Goal: Task Accomplishment & Management: Use online tool/utility

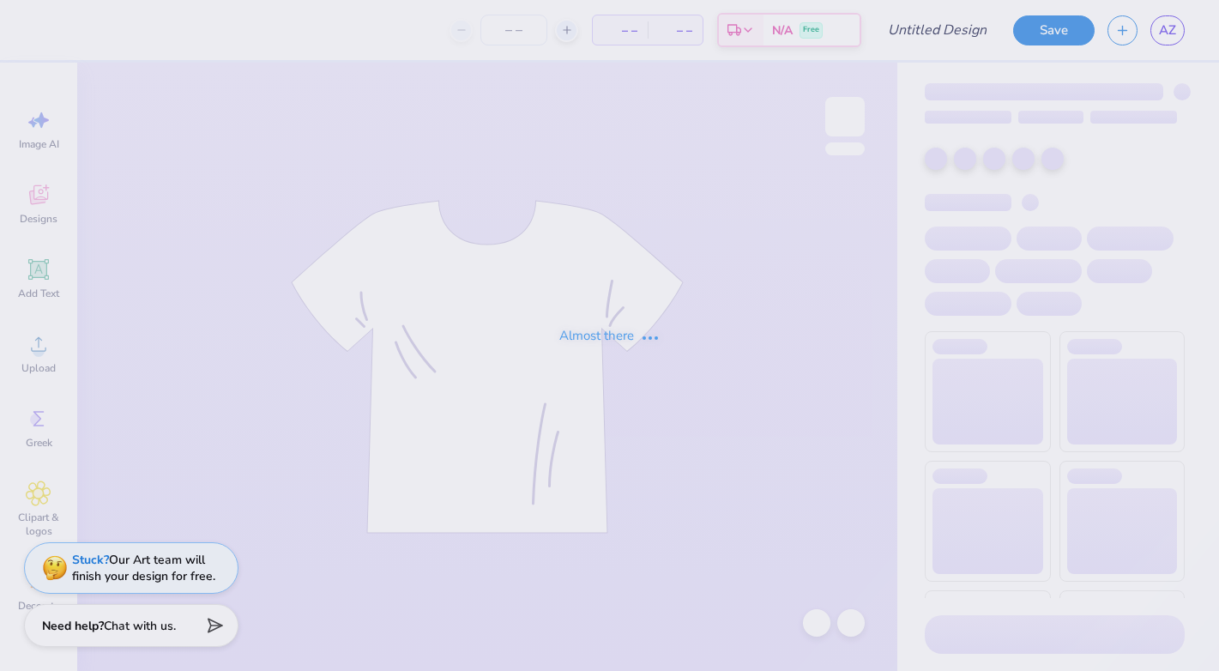
type input "Panhel Hoodie"
type input "12"
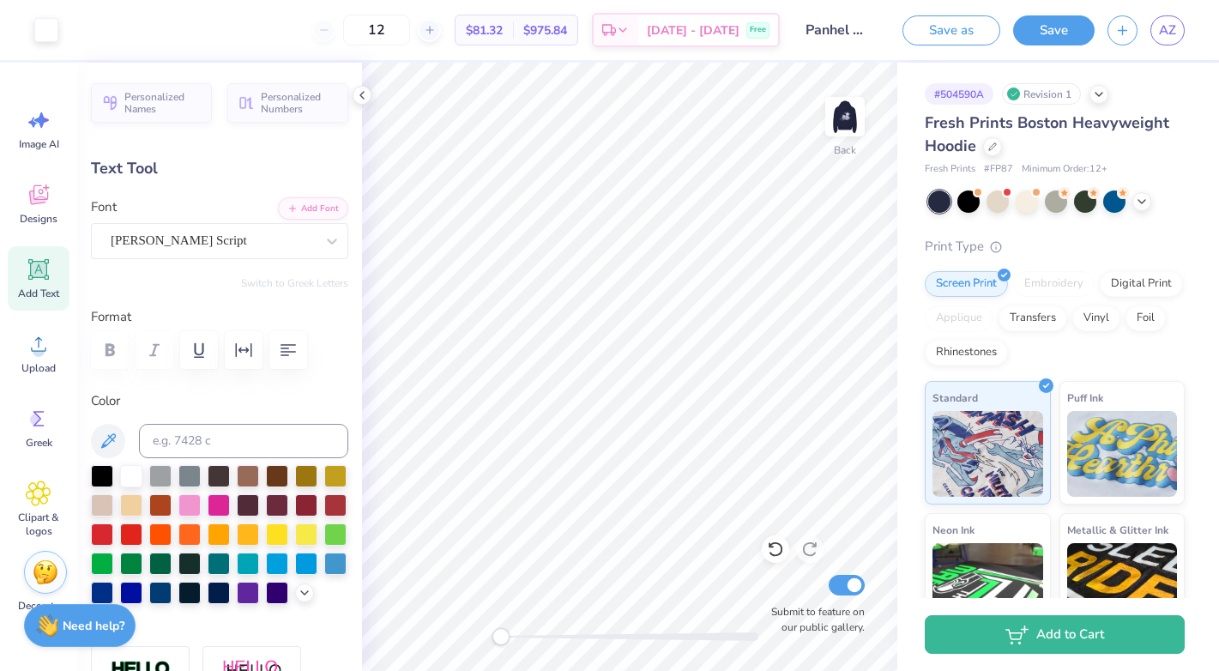
type input "3.35"
type input "0.68"
type input "3.65"
type textarea "Vanderbilt Panhellenic"
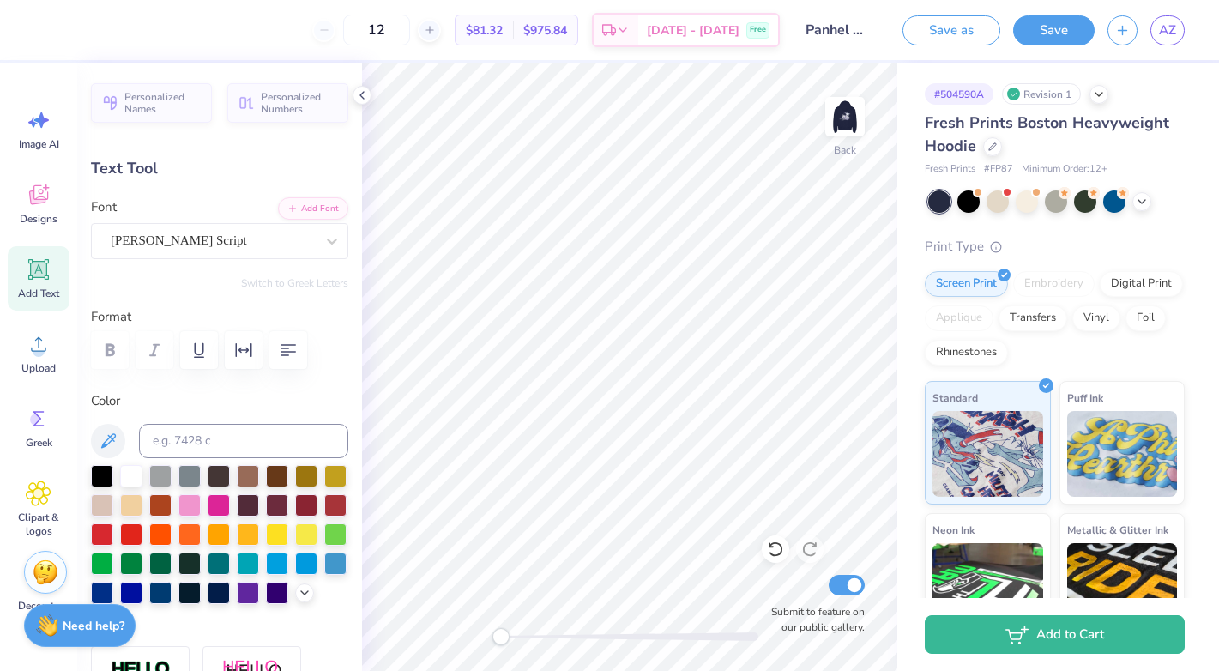
scroll to position [0, 2]
type input "3.37"
type input "1.84"
type input "3.02"
type input "3.28"
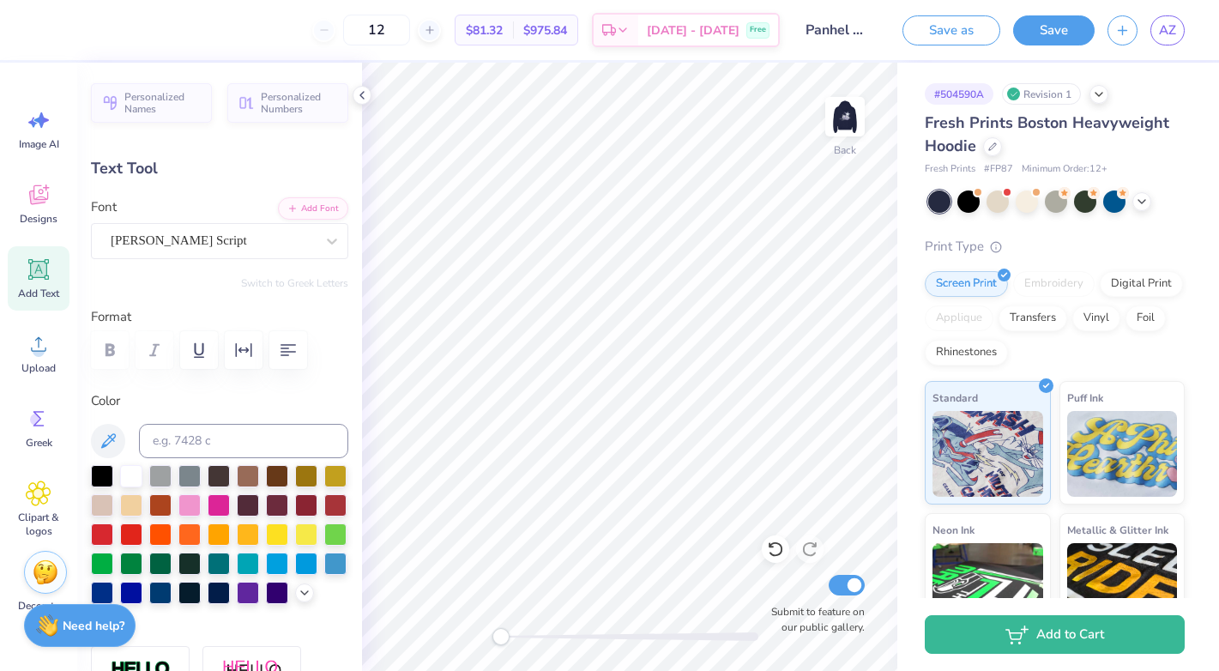
type input "1.79"
type input "3.05"
type textarea "Vanderbilt"
type input "2.86"
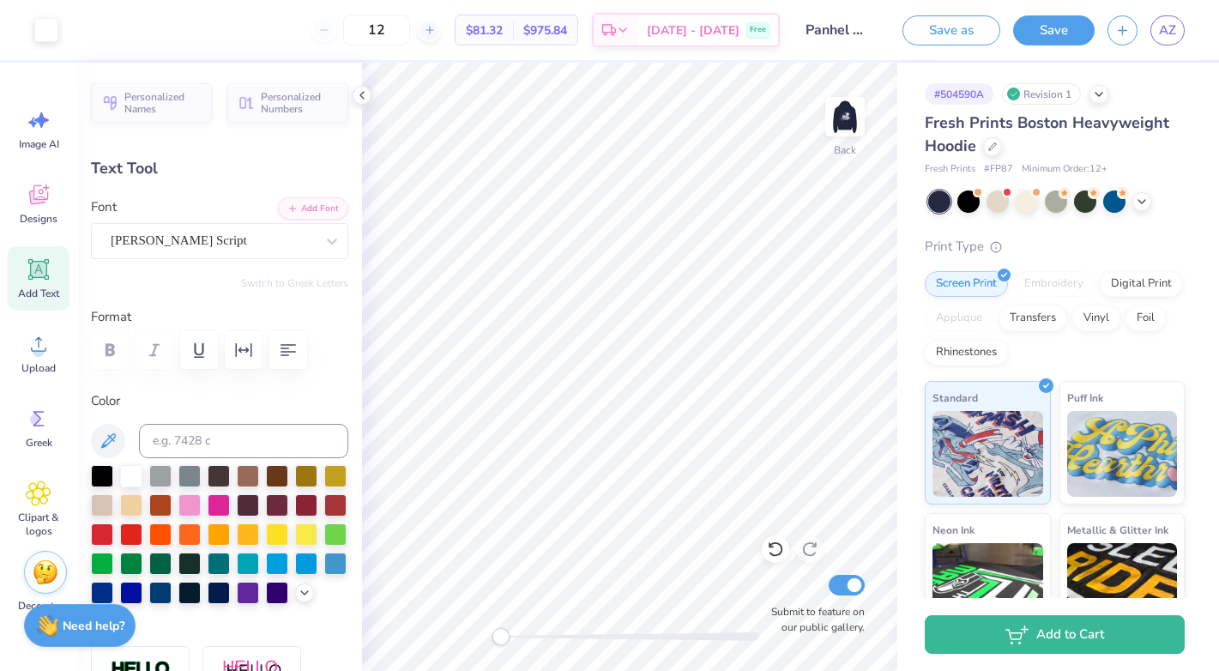
type input "0.67"
type input "3.61"
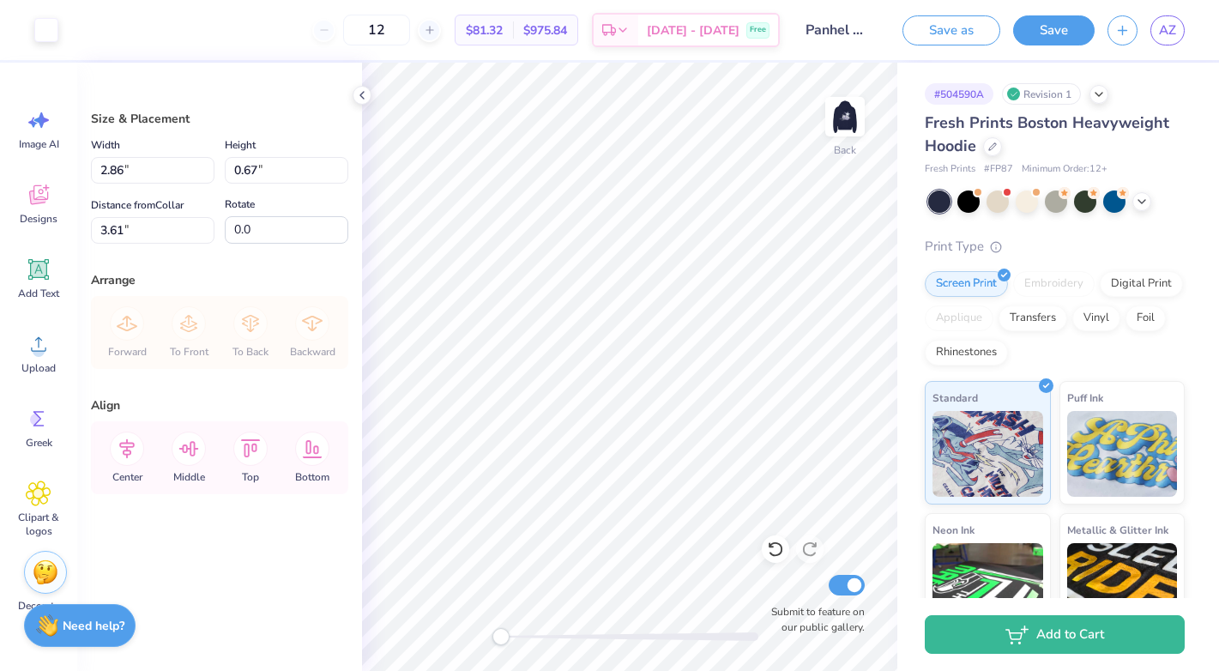
type input "3.55"
type input "5.23"
type input "5.51"
type input "1.29"
type input "5.46"
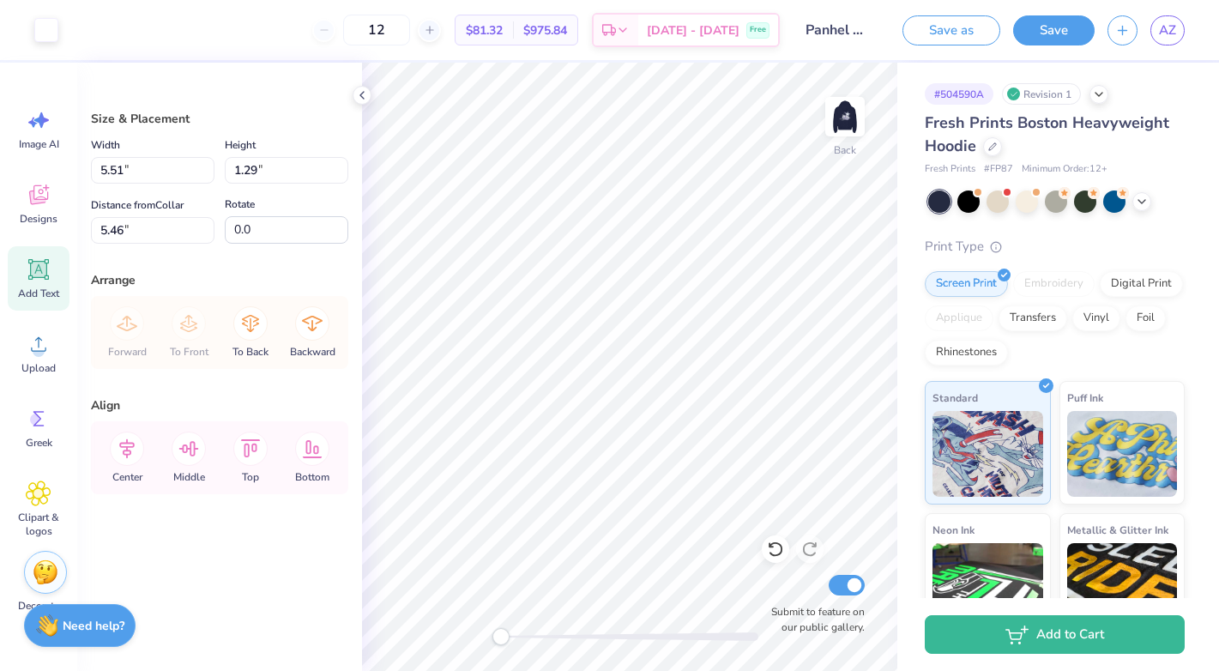
click at [45, 278] on icon at bounding box center [38, 269] width 21 height 21
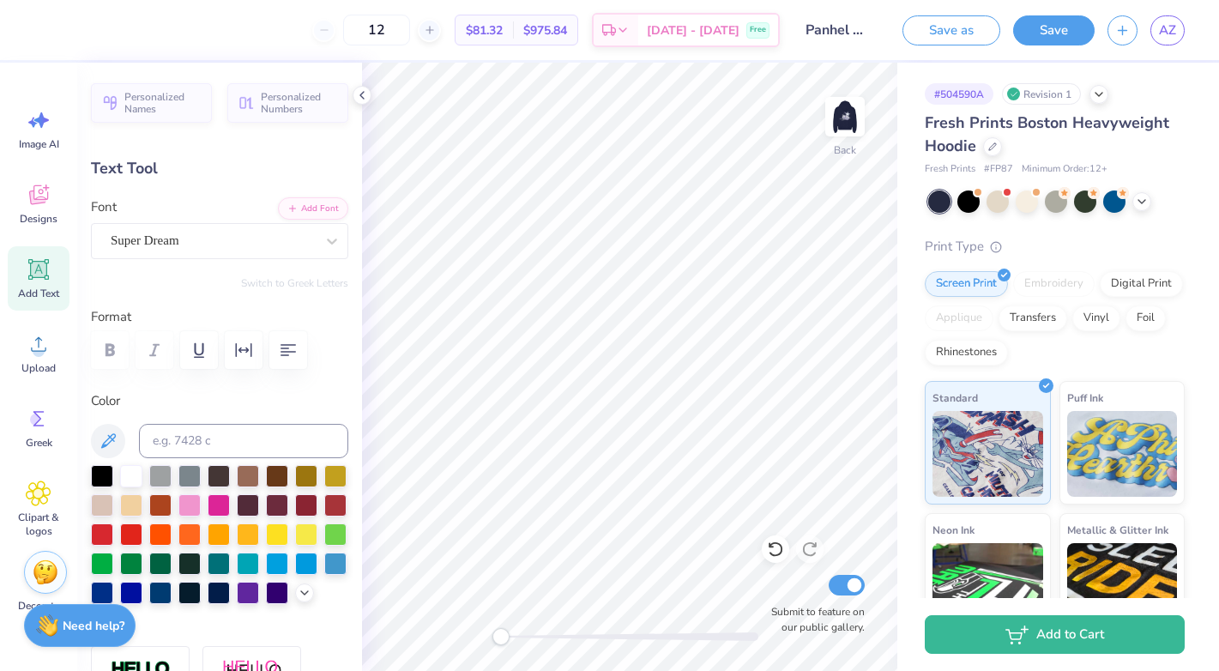
type input "5.51"
type input "1.29"
type input "5.46"
type input "7.05"
type input "2.04"
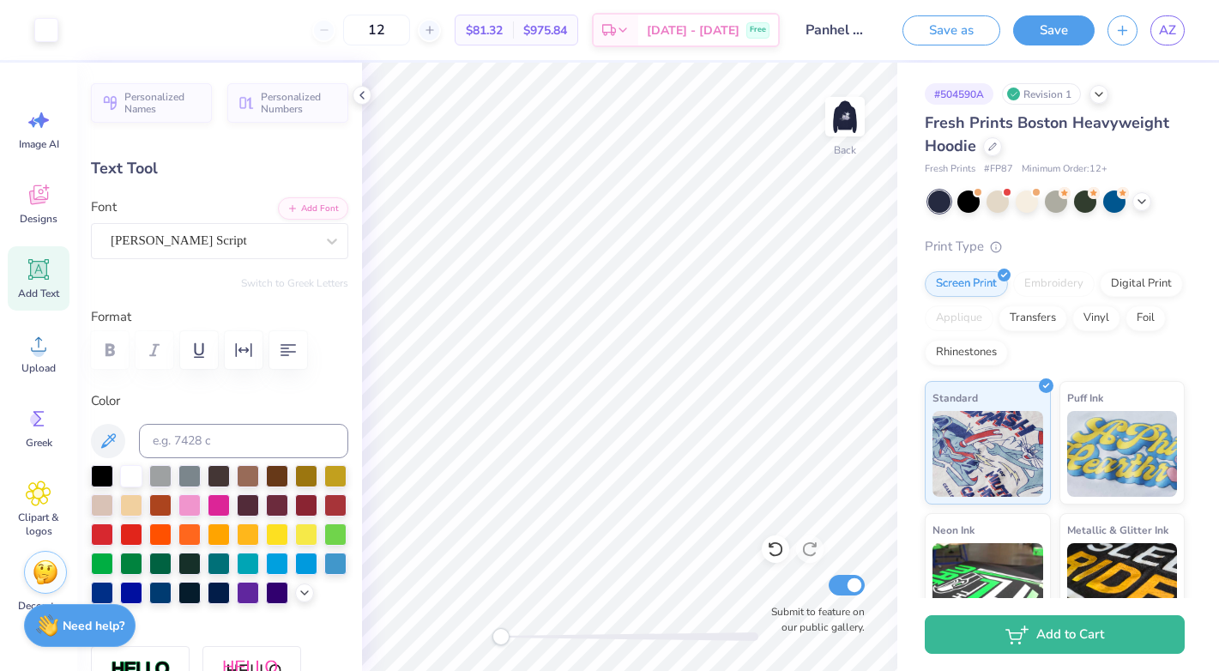
type input "5.73"
type input "5.51"
type input "1.29"
type input "5.46"
type input "7.05"
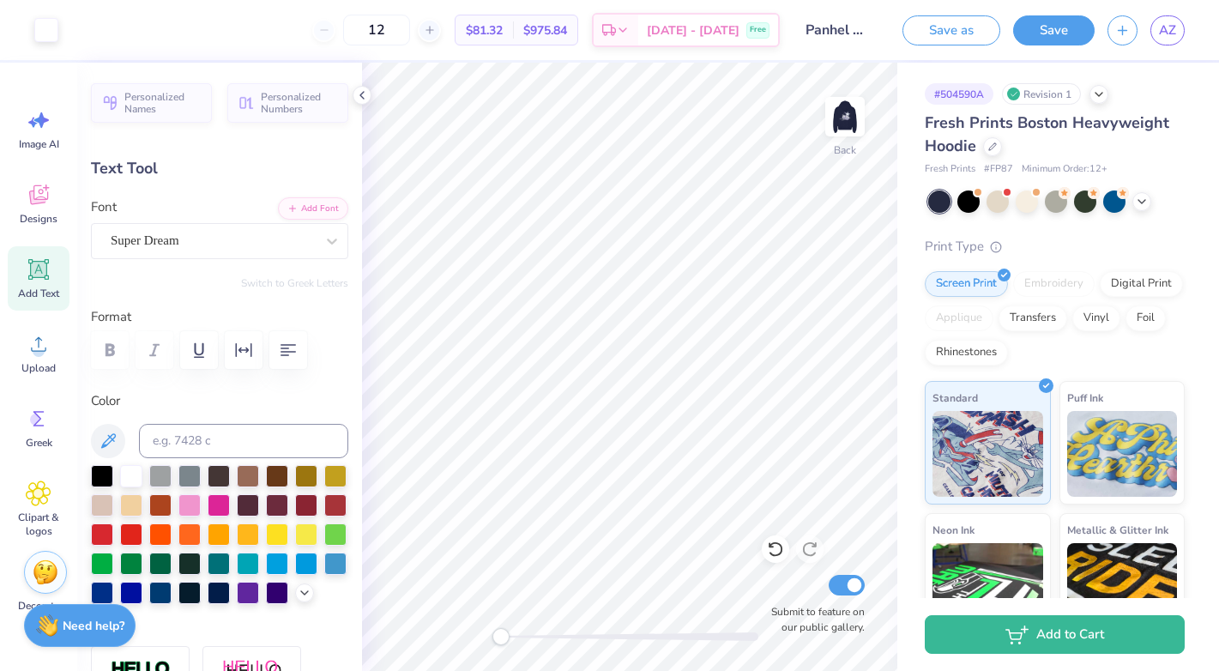
type input "2.04"
type input "5.73"
type textarea "p"
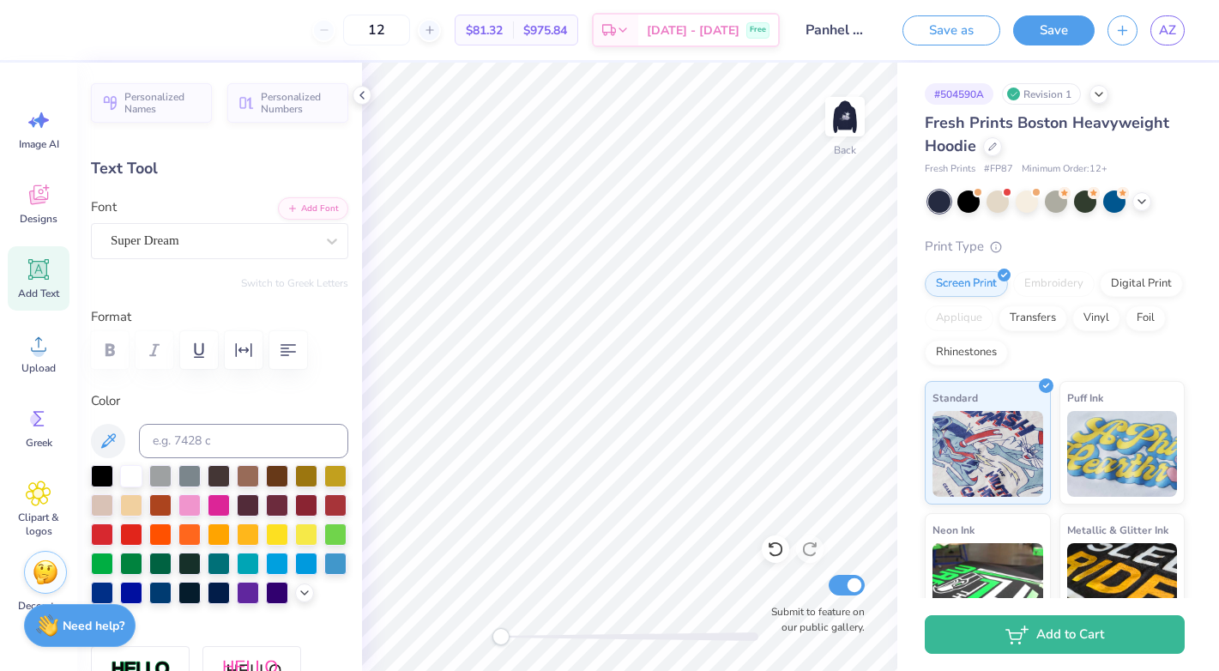
type textarea "Panhellenic"
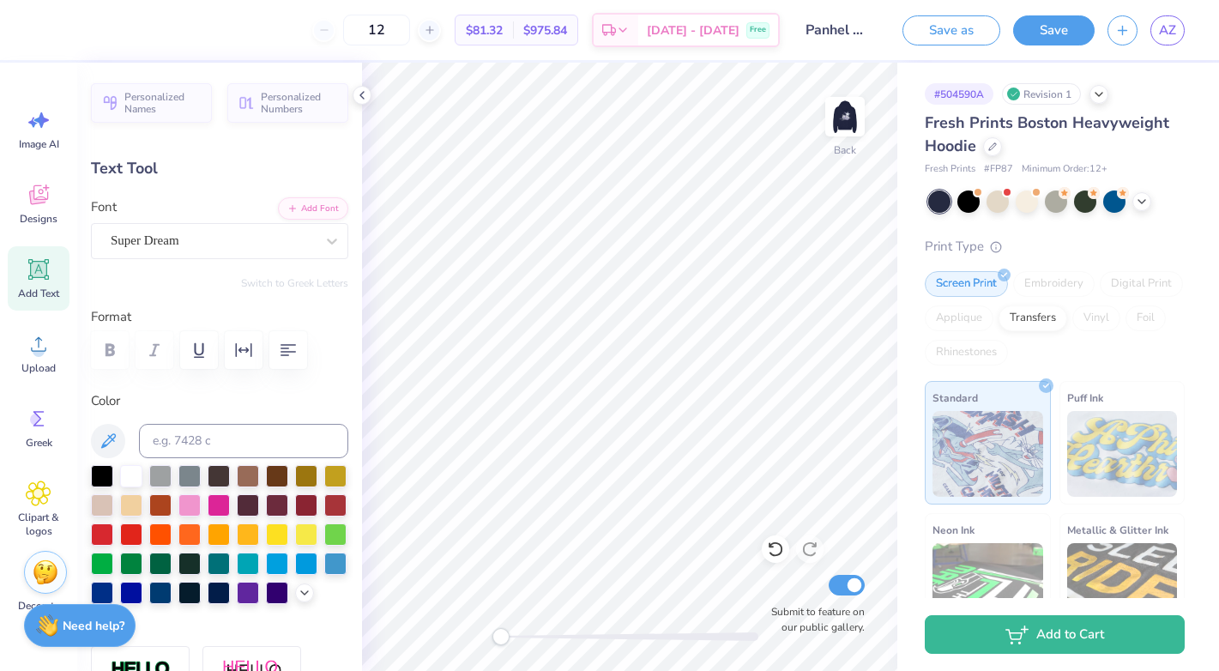
type input "2.86"
type input "0.67"
type input "3.55"
type input "15.25"
type input "2.05"
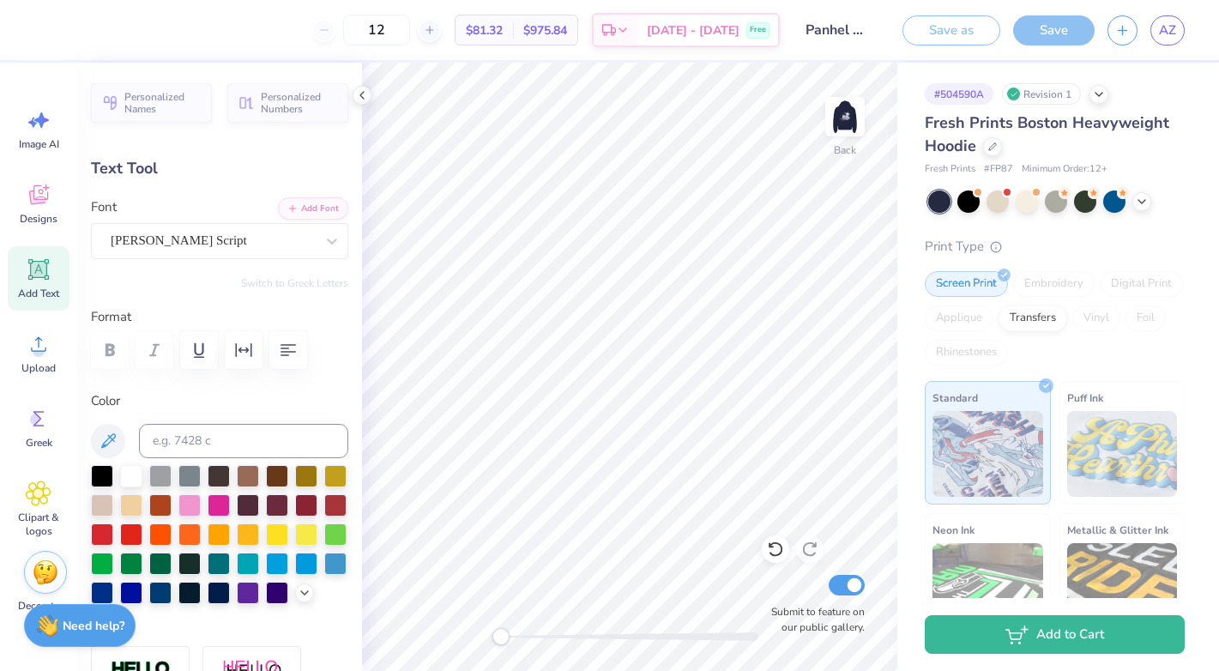
type input "5.73"
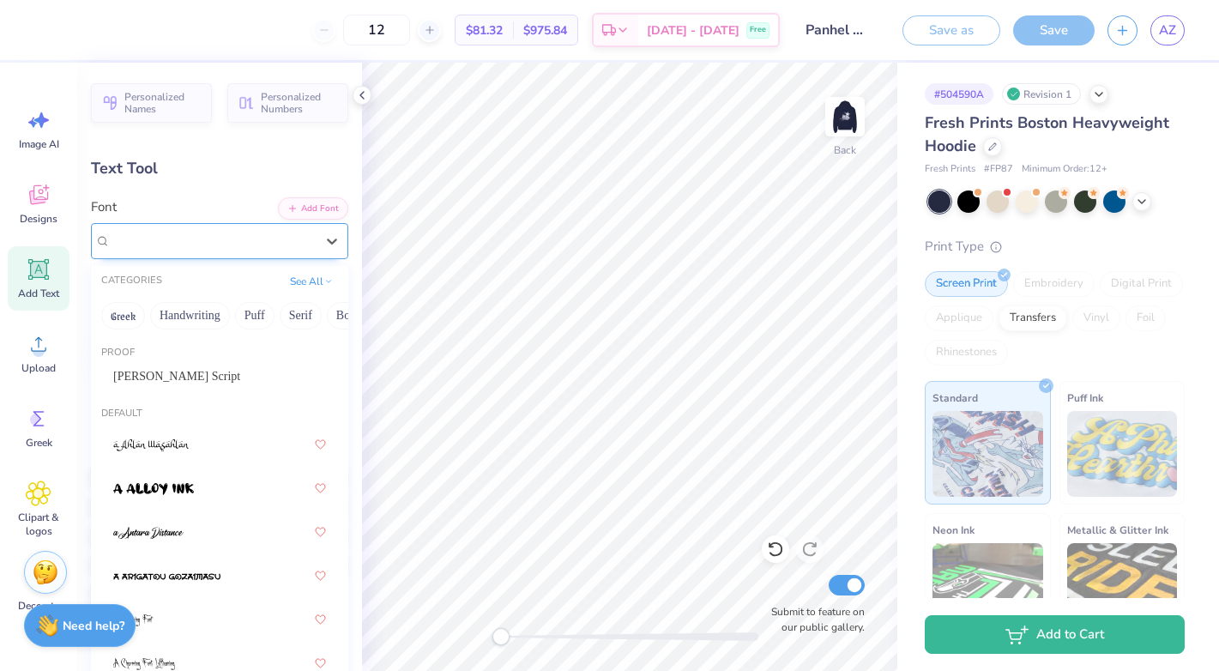
click at [316, 243] on div "Super Dream" at bounding box center [213, 240] width 208 height 27
click at [143, 370] on span "Jimmy Script" at bounding box center [176, 376] width 127 height 18
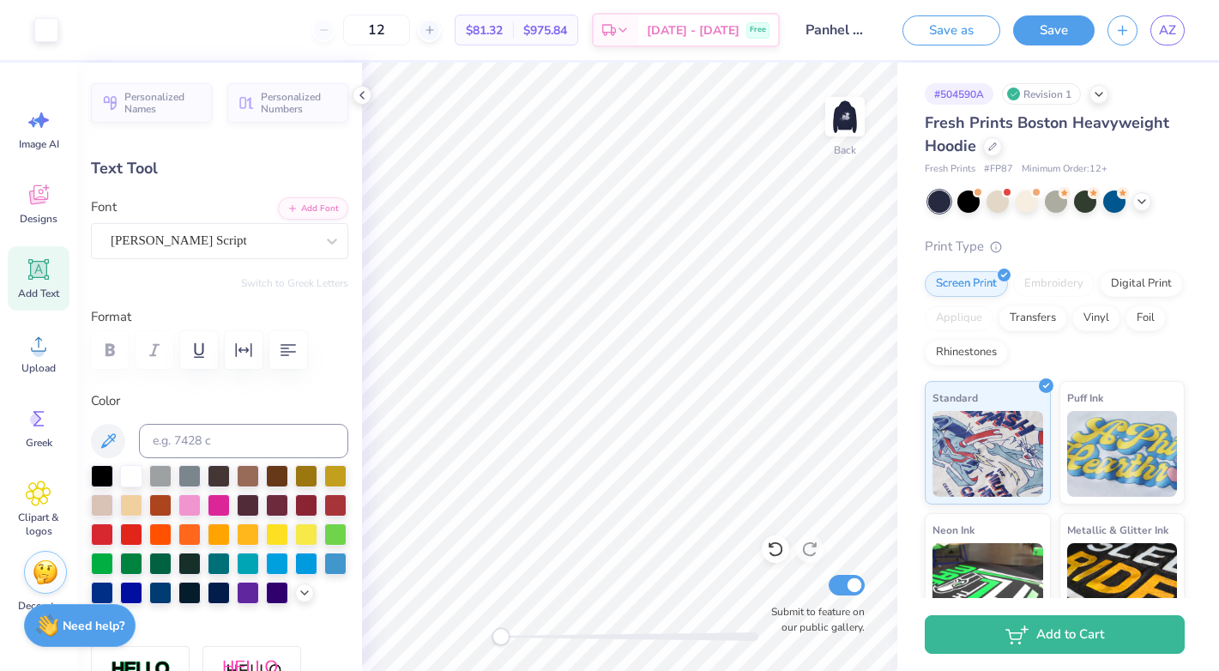
type input "10.20"
type input "2.07"
type input "5.71"
type input "3.13"
type input "0.64"
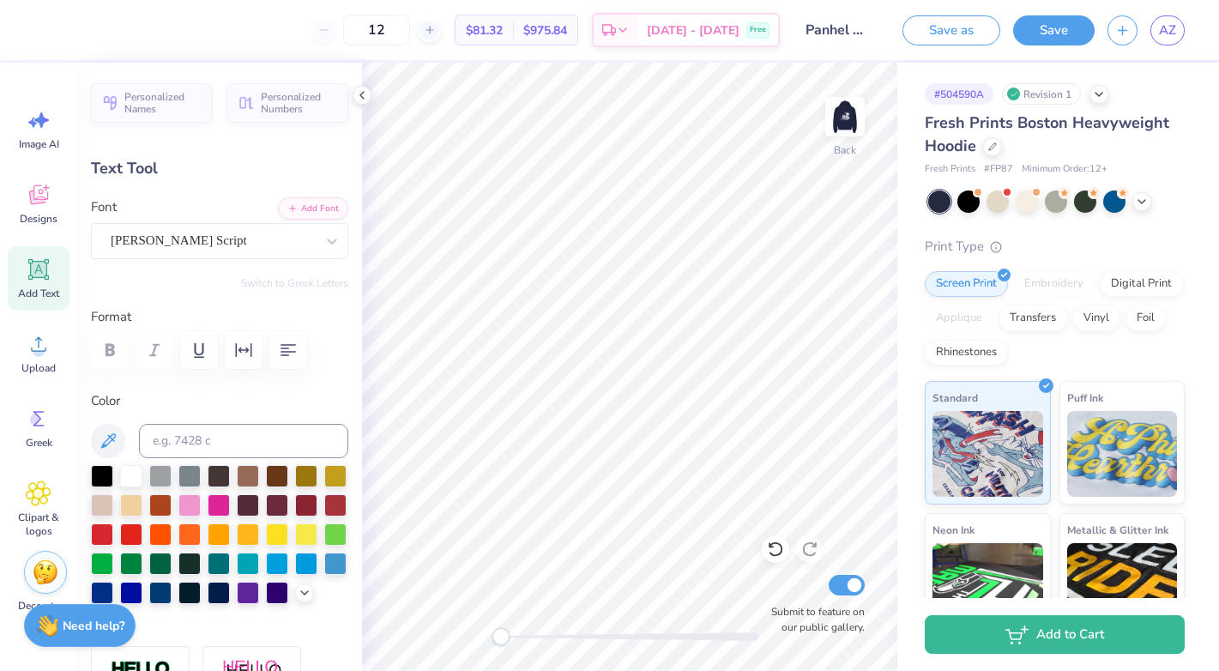
type input "7.15"
type input "2.86"
type input "0.67"
type input "3.55"
type input "3.13"
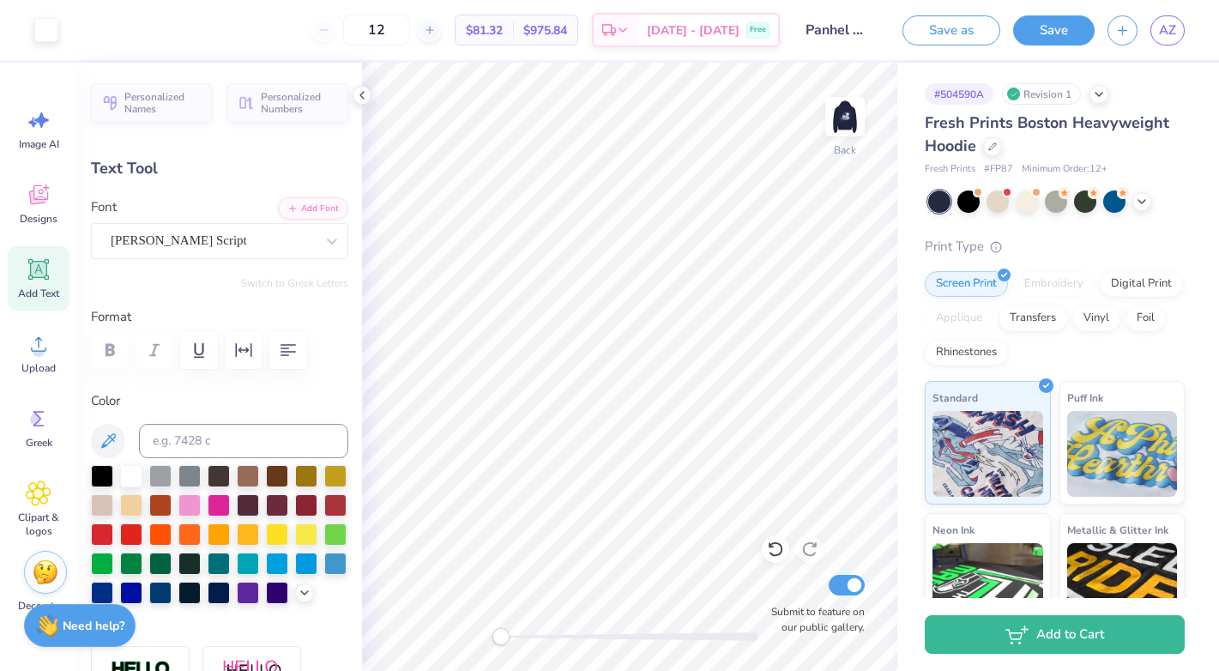
type input "0.64"
type input "4.66"
click at [855, 124] on img at bounding box center [845, 116] width 69 height 69
click at [847, 109] on img at bounding box center [845, 116] width 69 height 69
click at [857, 101] on img at bounding box center [845, 116] width 69 height 69
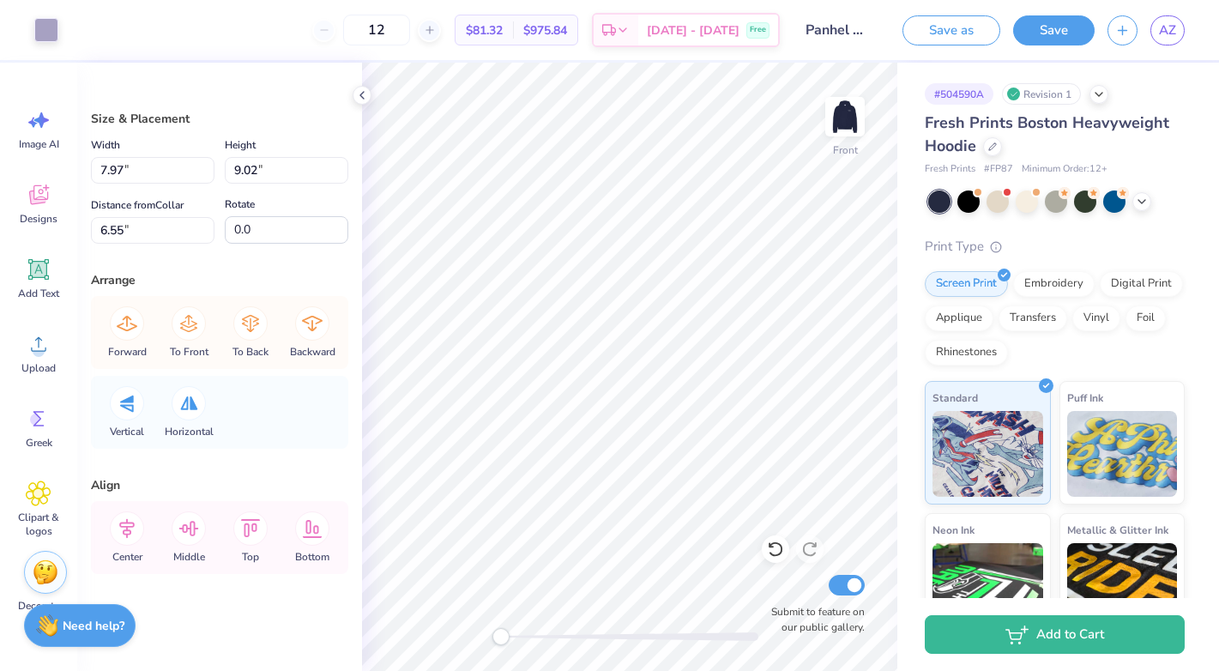
type input "1.81"
type input "1.86"
type input "12.61"
type input "0.51"
type input "1.23"
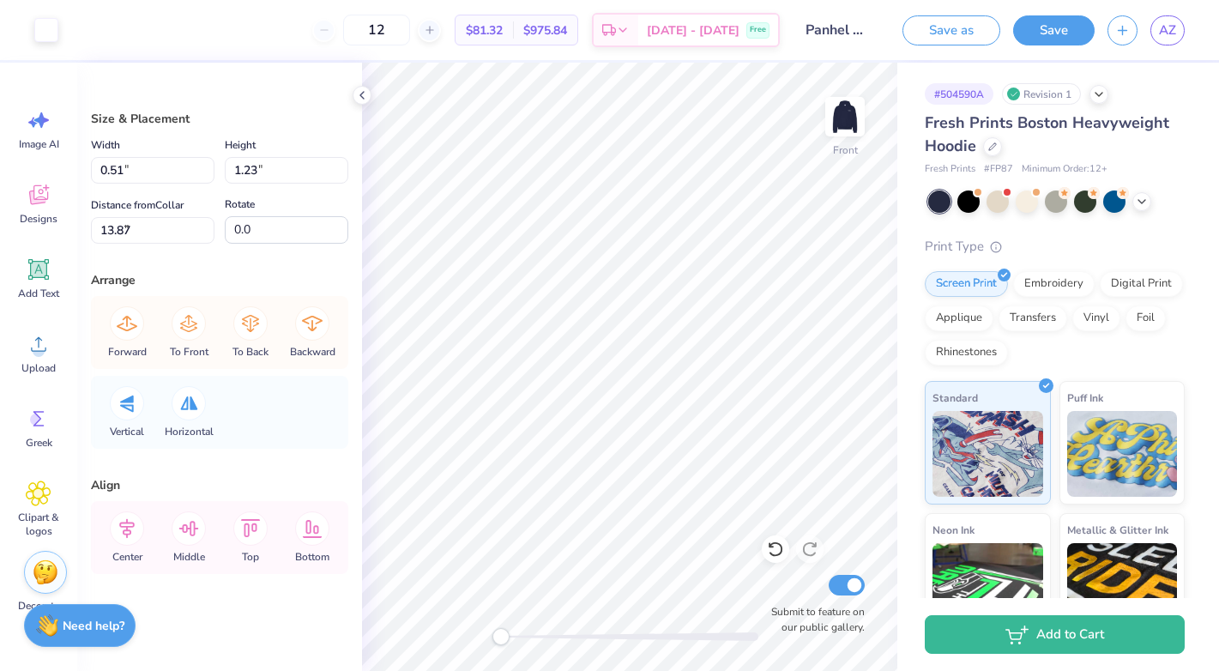
type input "13.96"
type input "0.76"
type input "0.68"
type input "14.02"
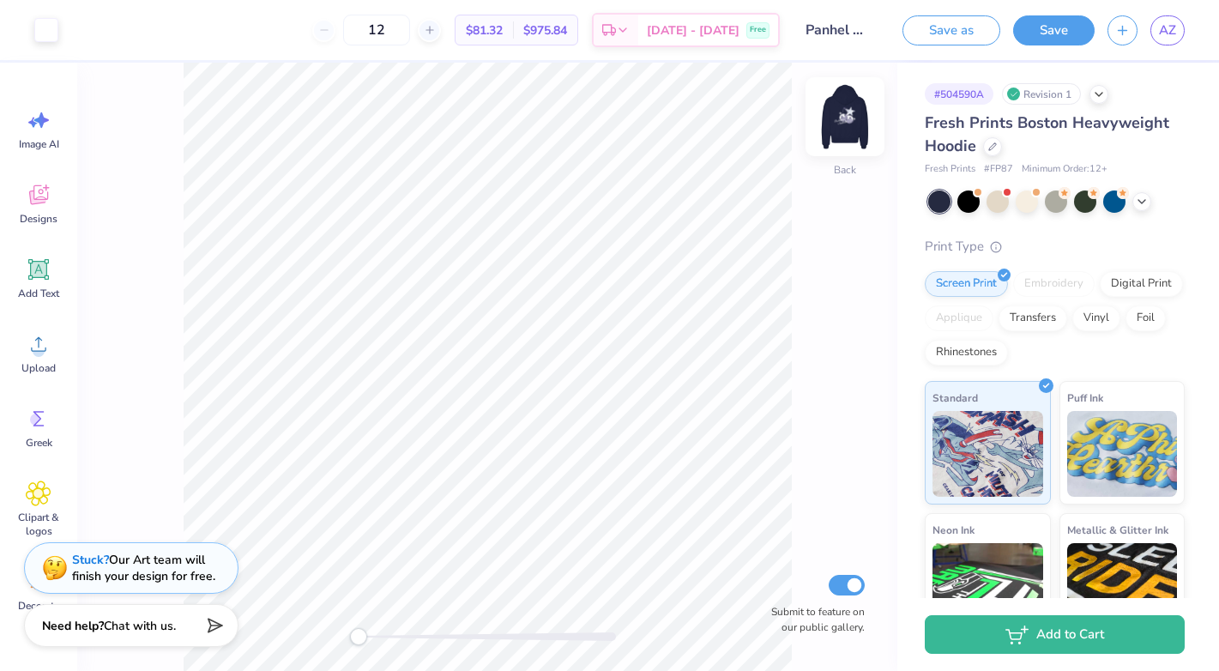
click at [852, 128] on img at bounding box center [845, 116] width 69 height 69
click at [843, 115] on img at bounding box center [845, 116] width 69 height 69
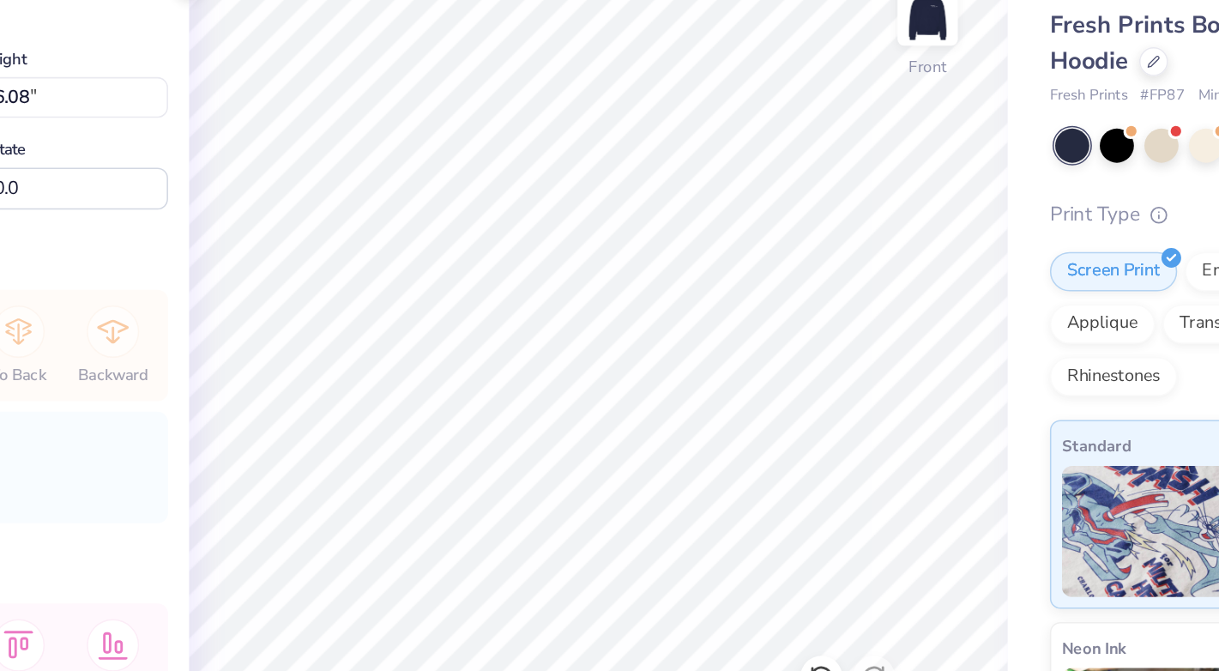
type input "0.26"
type input "0.27"
type input "7.12"
type input "0.22"
type input "0.27"
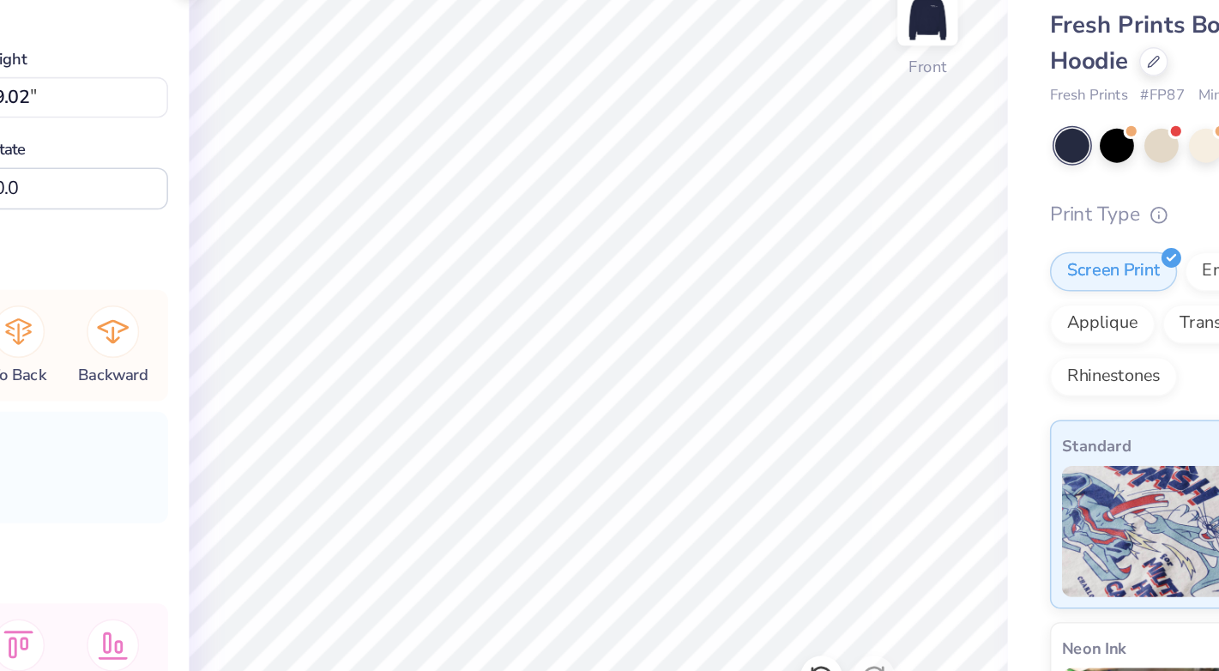
type input "7.77"
type input "0.28"
type input "0.29"
type input "7.91"
type input "7.83"
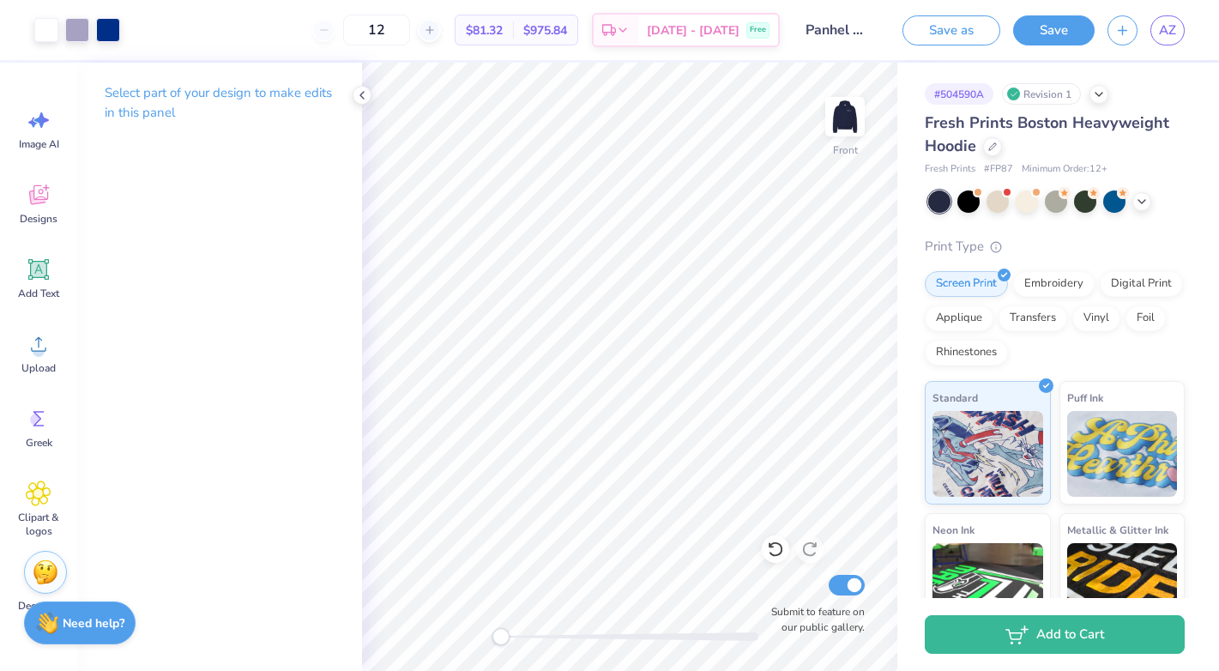
click at [78, 633] on div "Need help? Chat with us." at bounding box center [80, 622] width 112 height 43
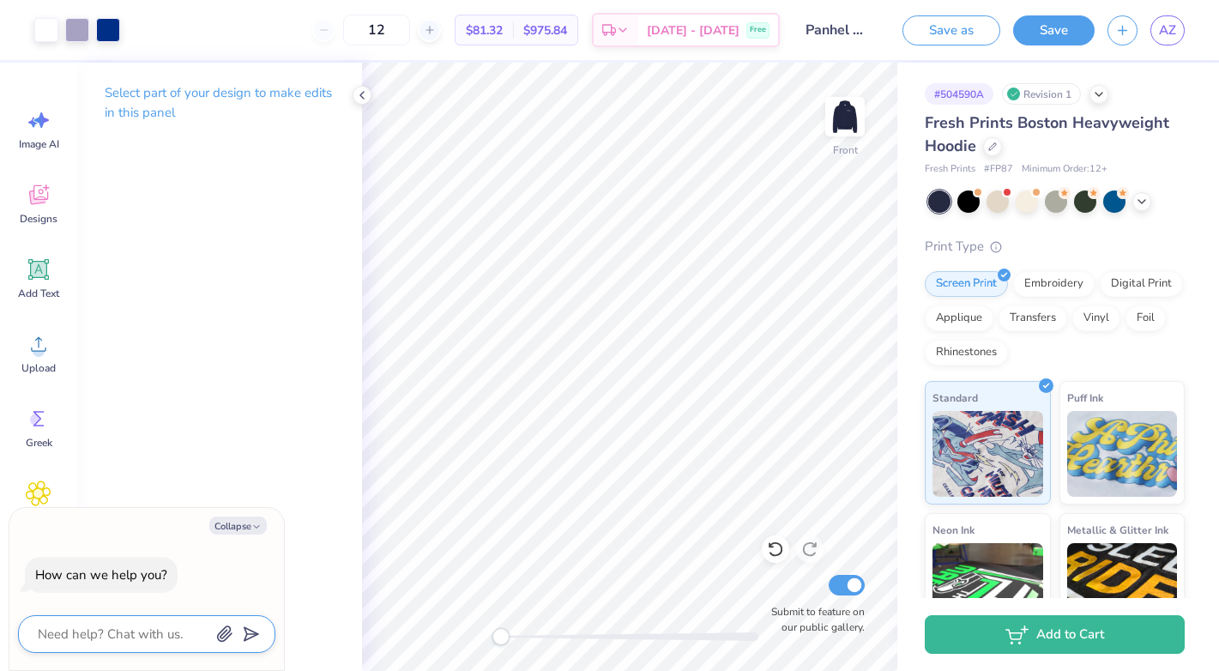
click at [84, 637] on textarea at bounding box center [123, 634] width 174 height 22
type textarea "h"
type textarea "x"
type textarea "ho"
type textarea "x"
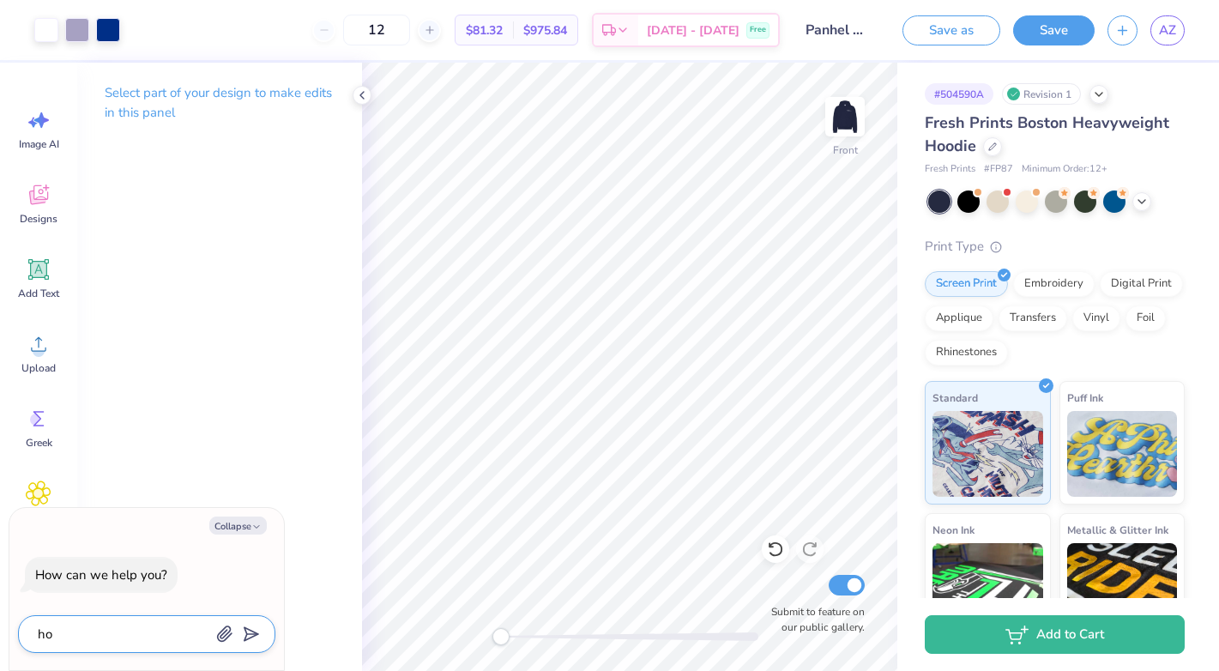
type textarea "how"
type textarea "x"
type textarea "how"
type textarea "x"
type textarea "how d"
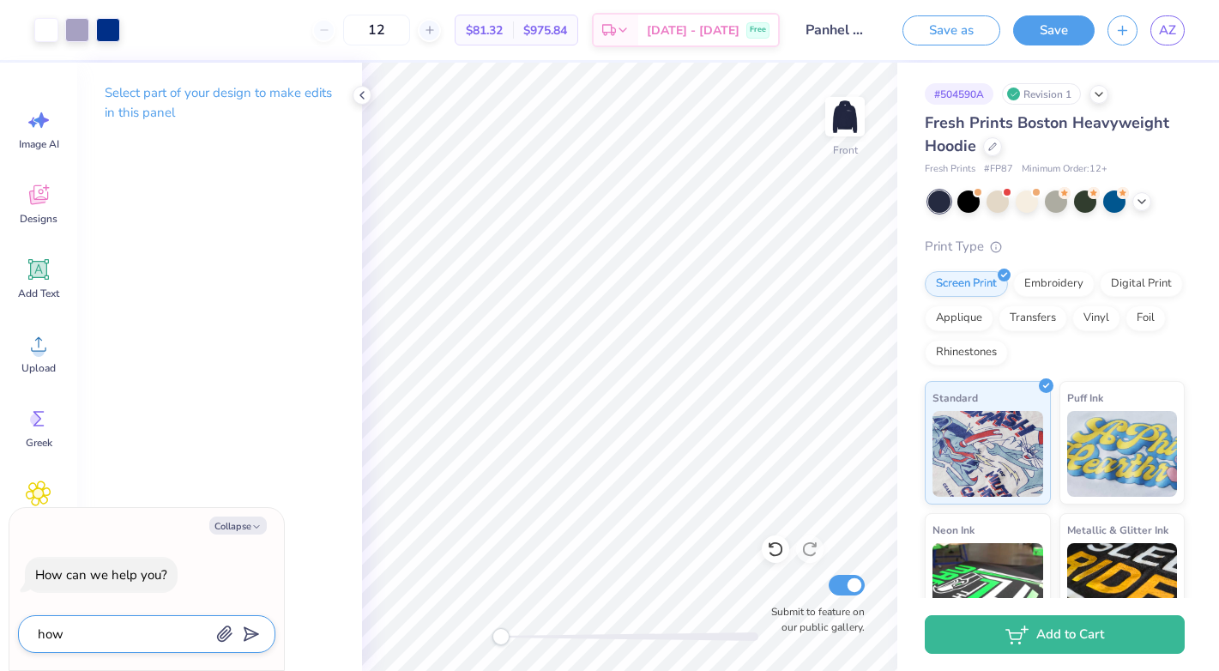
type textarea "x"
type textarea "how do"
type textarea "x"
type textarea "how do"
type textarea "x"
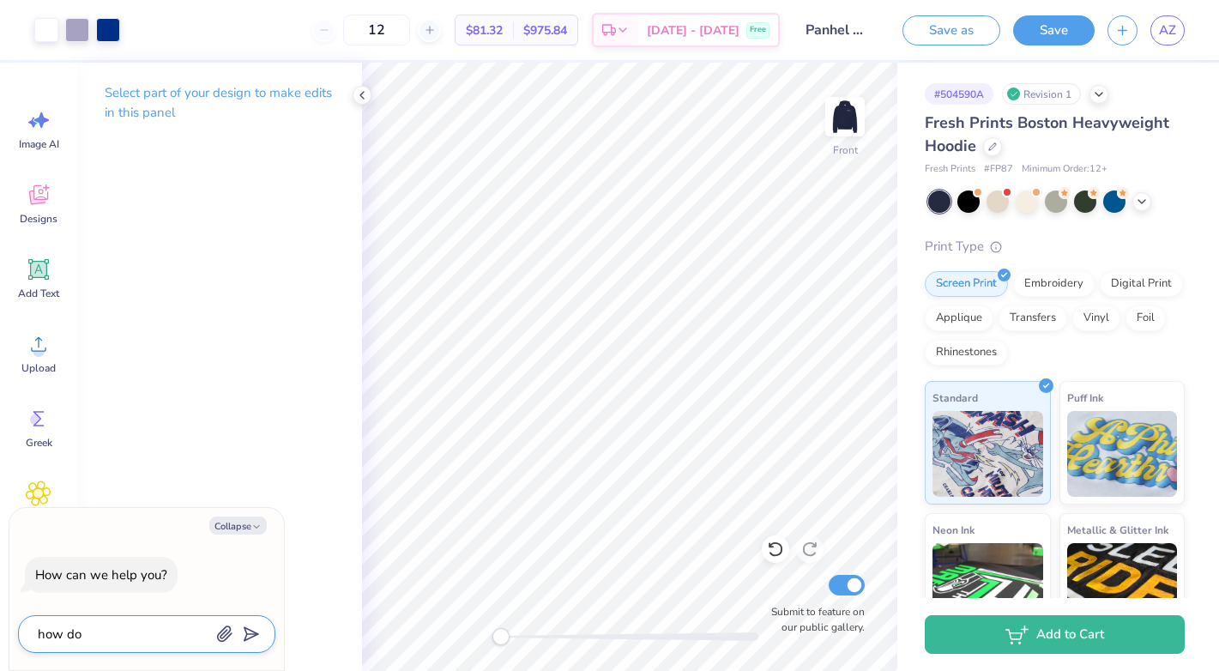
type textarea "how do i"
type textarea "x"
type textarea "how do I"
type textarea "x"
type textarea "how do I g"
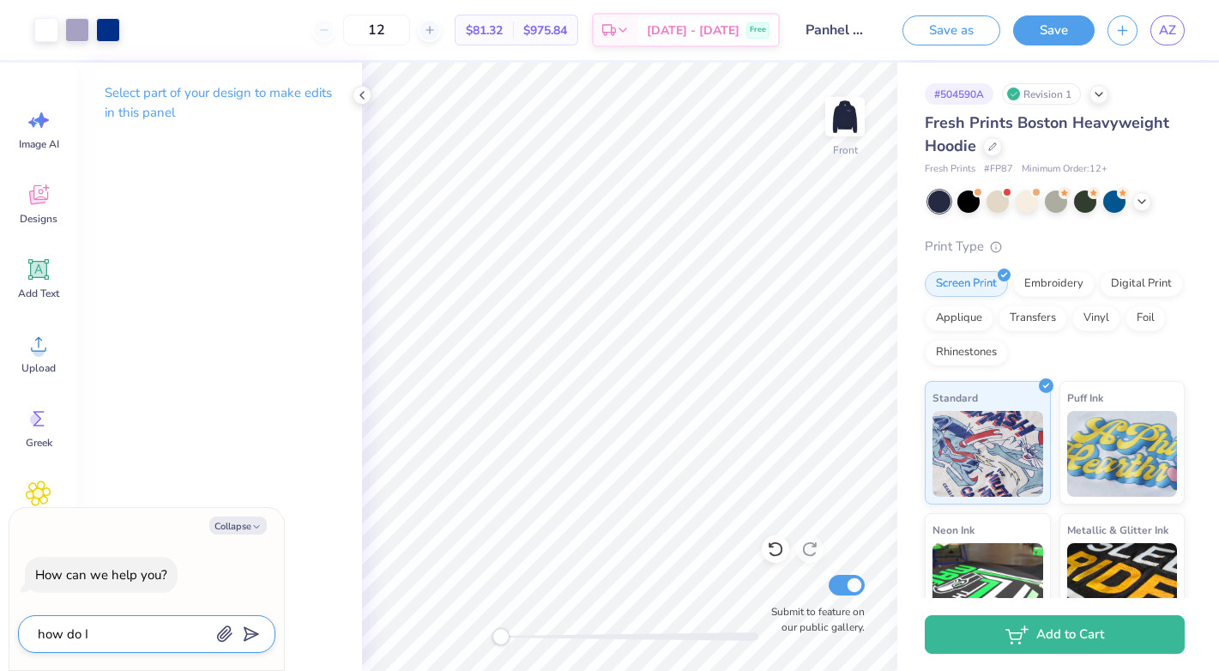
type textarea "x"
type textarea "how do I go"
type textarea "x"
type textarea "how do I go"
type textarea "x"
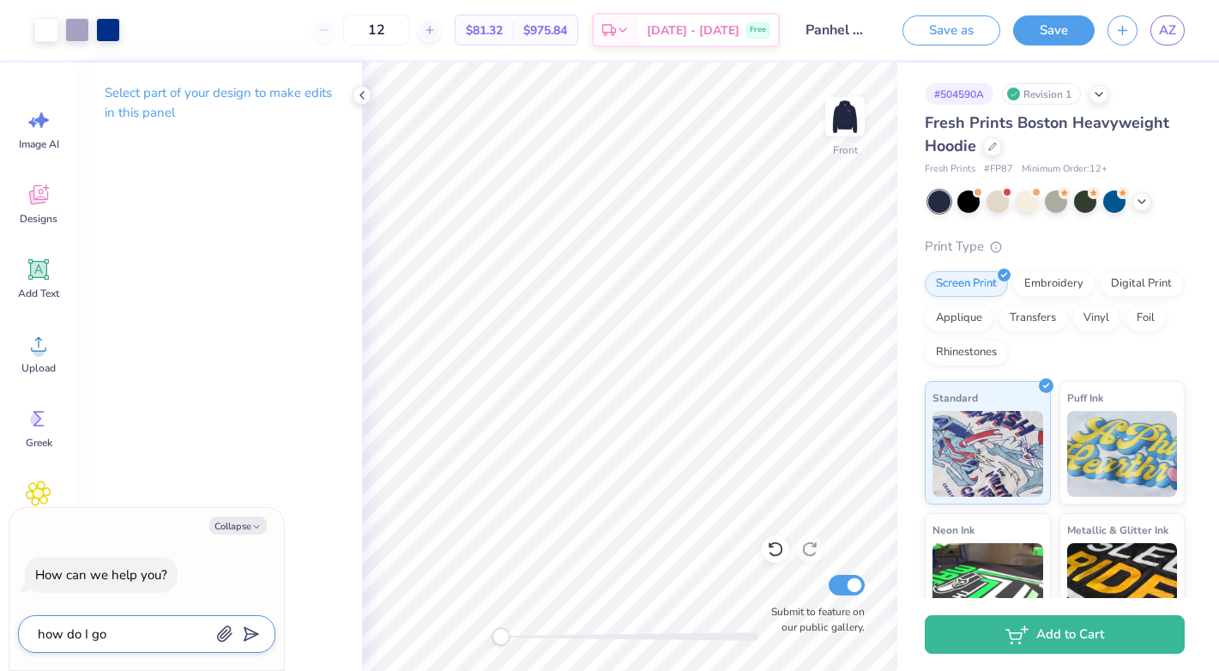
type textarea "how do I go b"
type textarea "x"
type textarea "how do I go ba"
type textarea "x"
type textarea "how do I go bac"
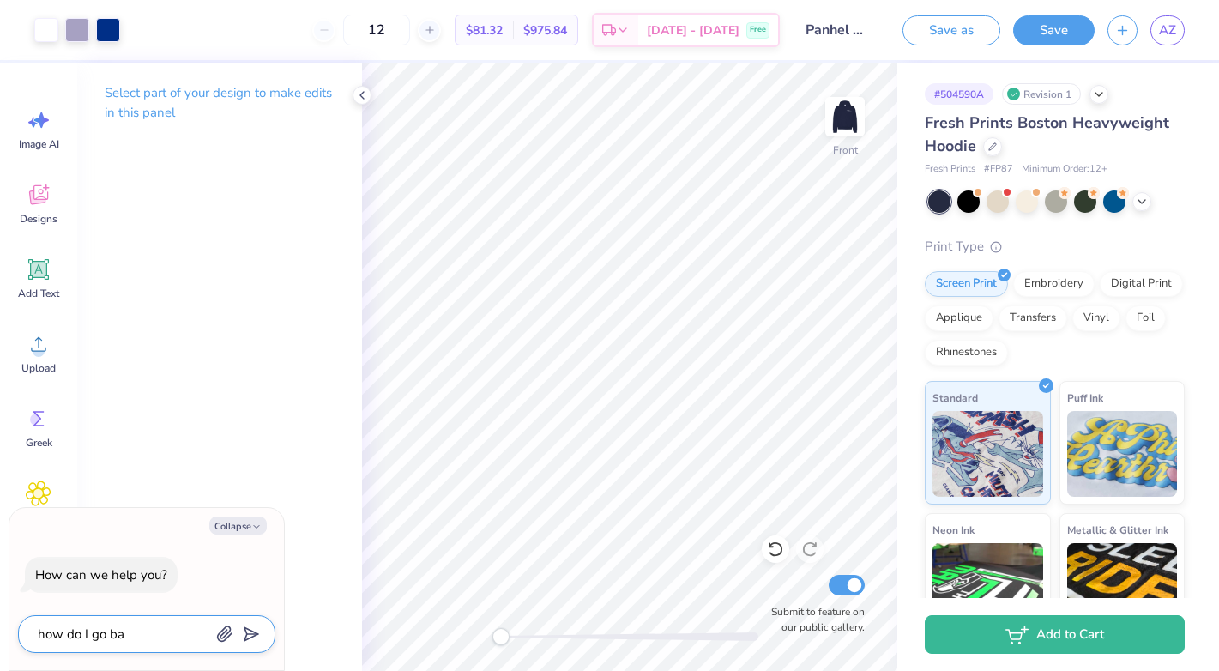
type textarea "x"
type textarea "how do I go back"
type textarea "x"
type textarea "how do I go back"
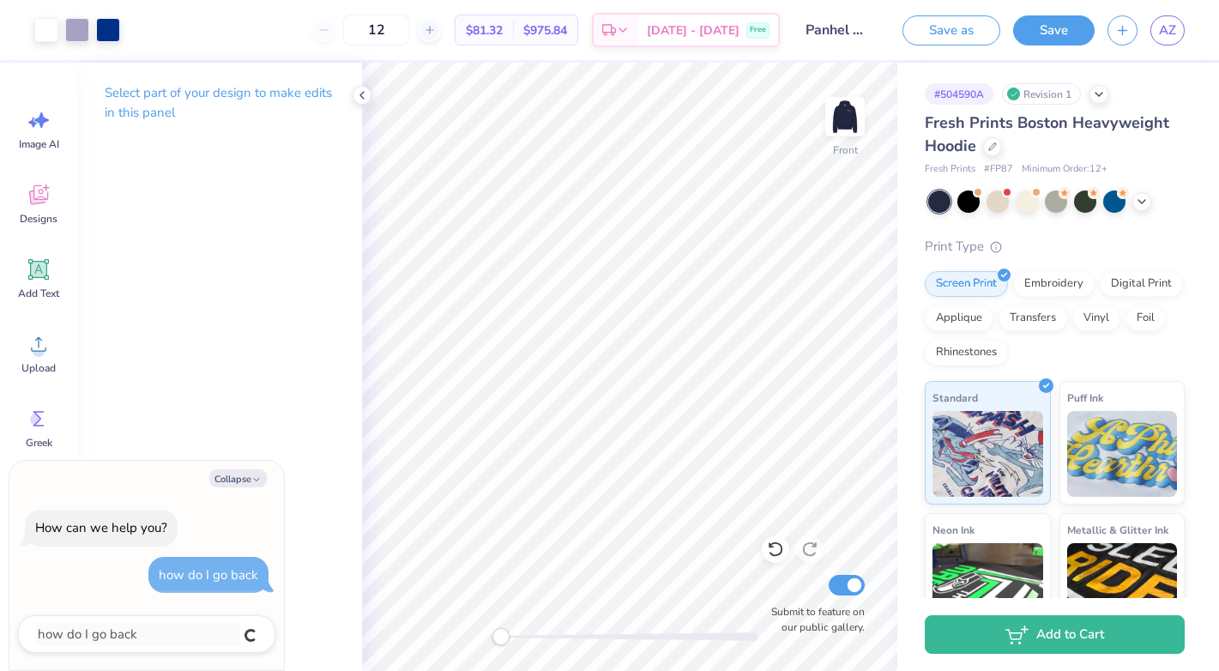
type textarea "x"
click at [254, 476] on icon "button" at bounding box center [256, 479] width 10 height 10
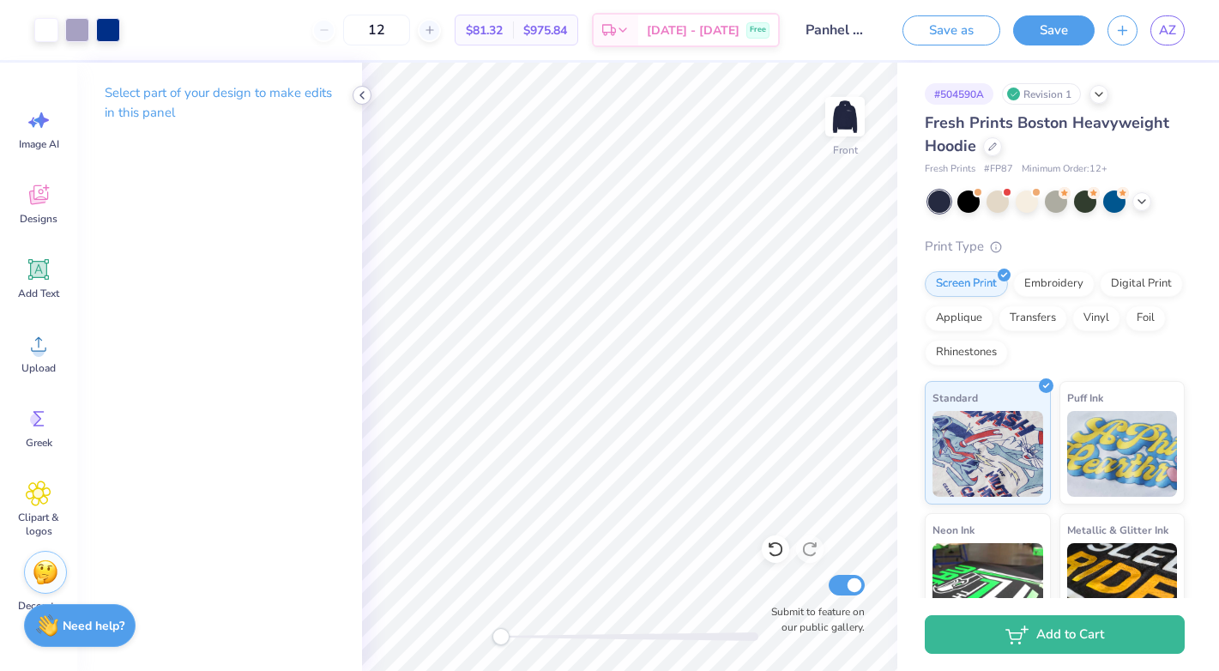
click at [359, 91] on icon at bounding box center [362, 95] width 14 height 14
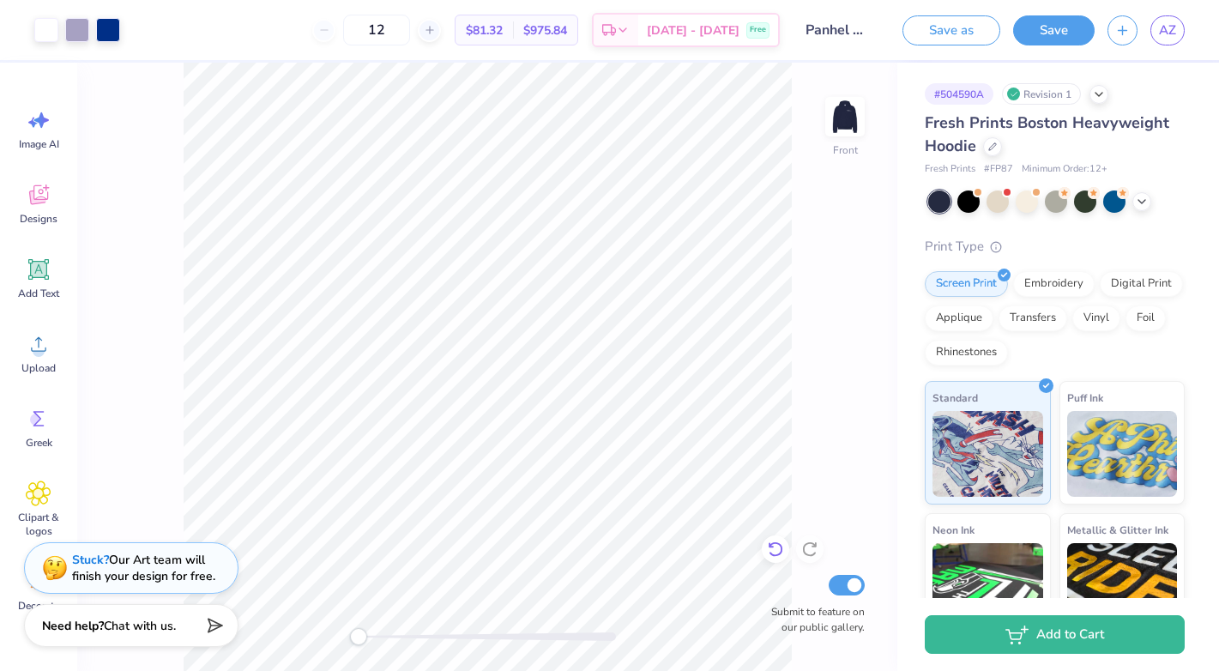
click at [780, 543] on icon at bounding box center [775, 549] width 17 height 17
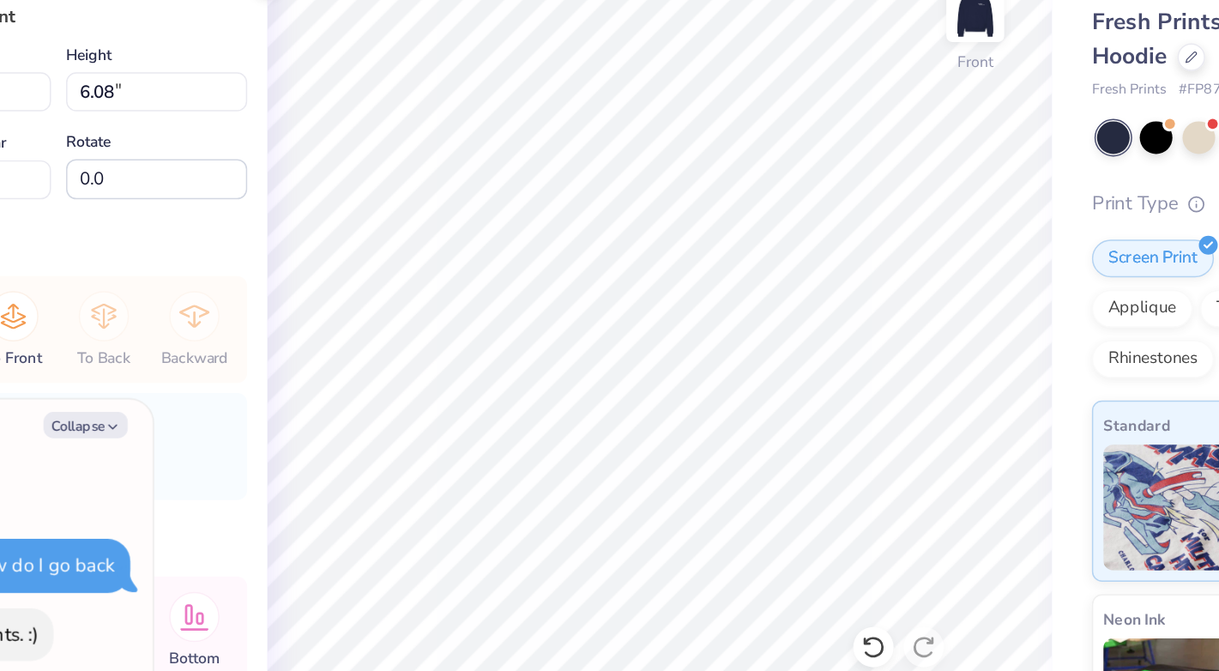
type textarea "x"
type input "0.22"
type input "0.24"
type input "9.29"
type textarea "x"
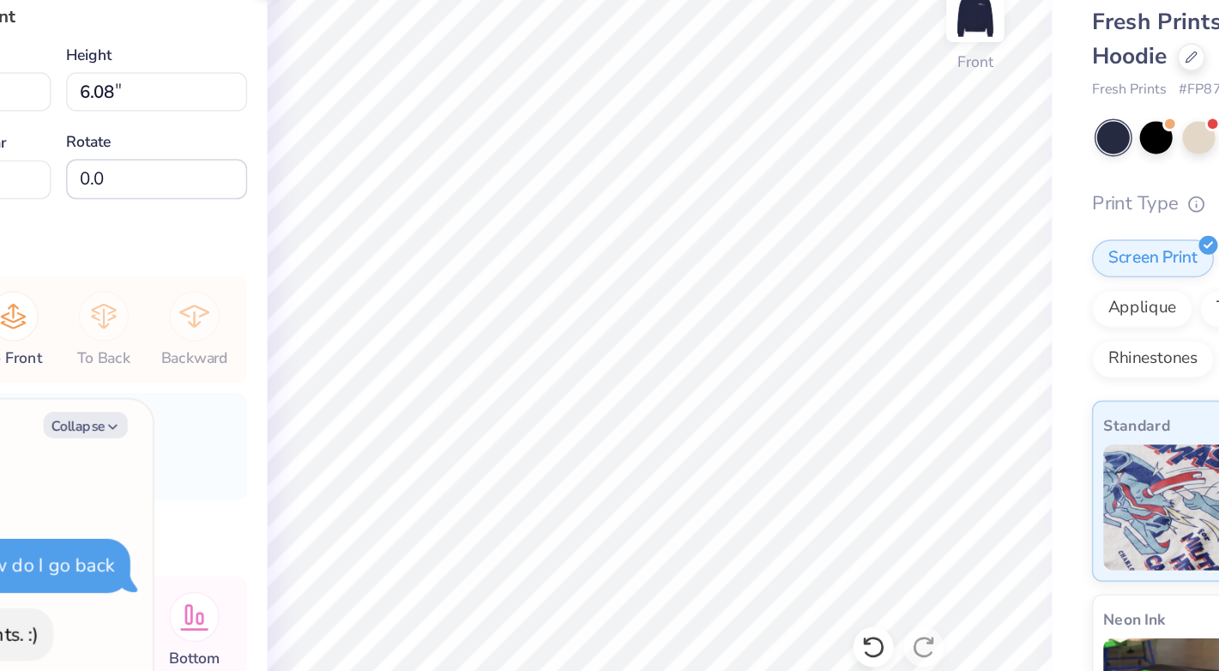
type input "0.22"
type input "0.24"
type input "9.38"
type textarea "x"
type input "0.10"
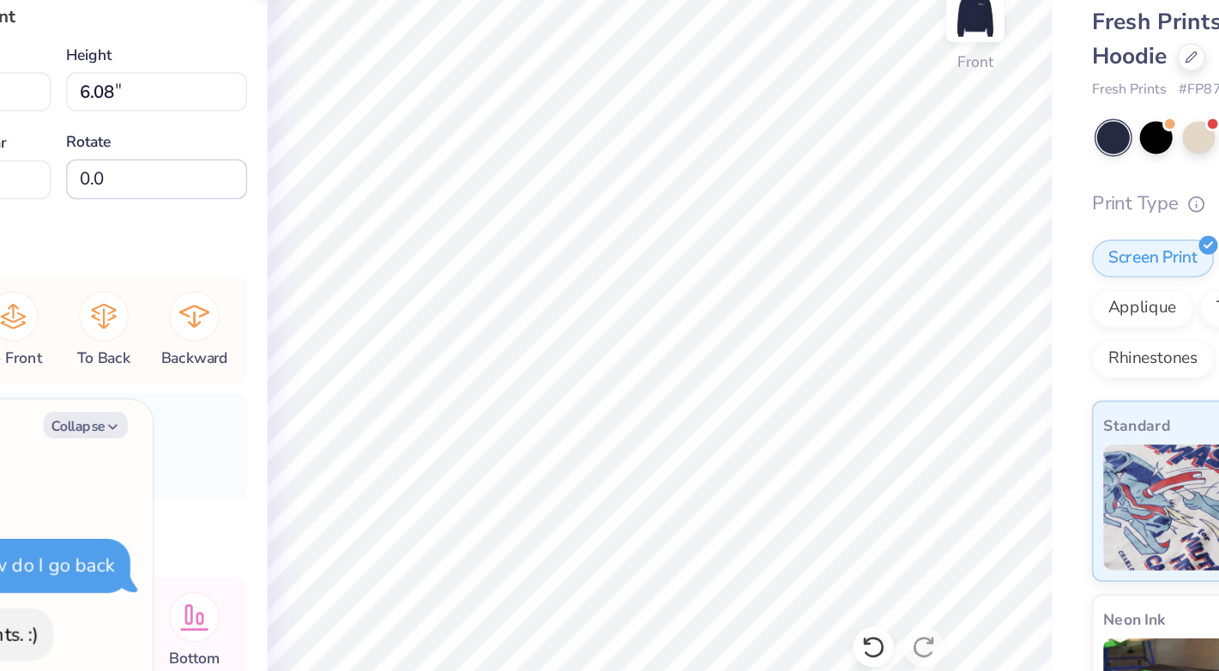
type input "0.26"
type input "8.45"
type textarea "x"
type input "0.23"
type input "0.27"
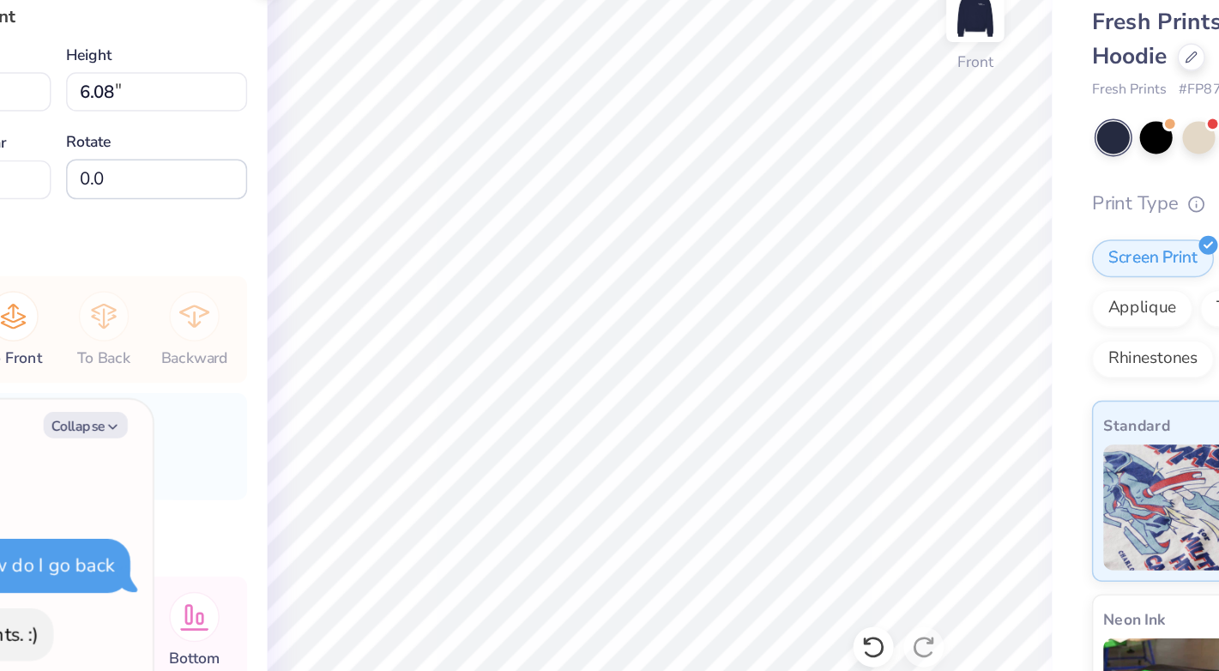
type input "9.25"
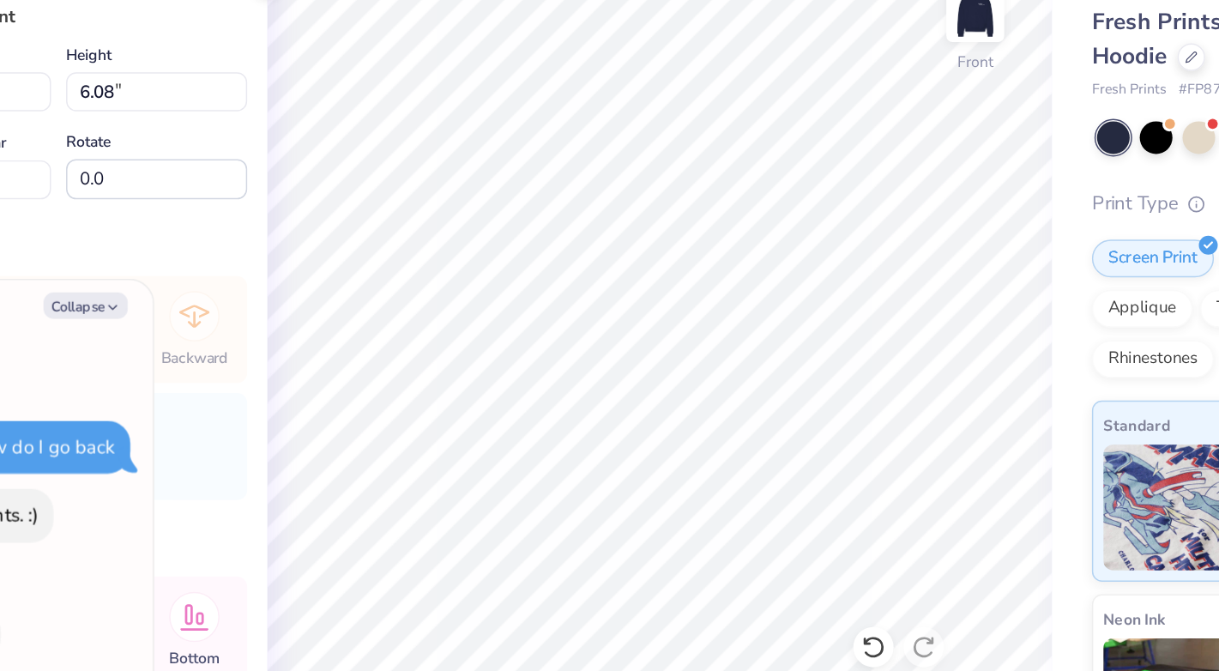
type textarea "x"
type input "0.23"
type input "0.27"
type input "9.30"
type textarea "x"
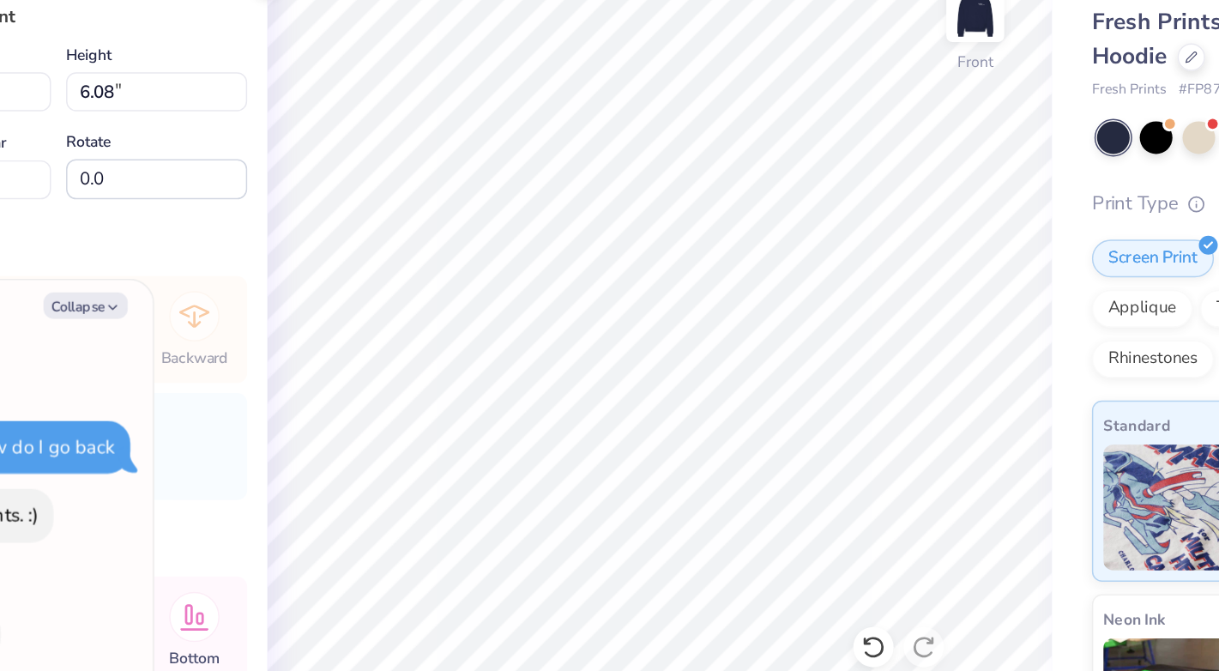
type input "7.97"
type input "9.02"
type input "6.40"
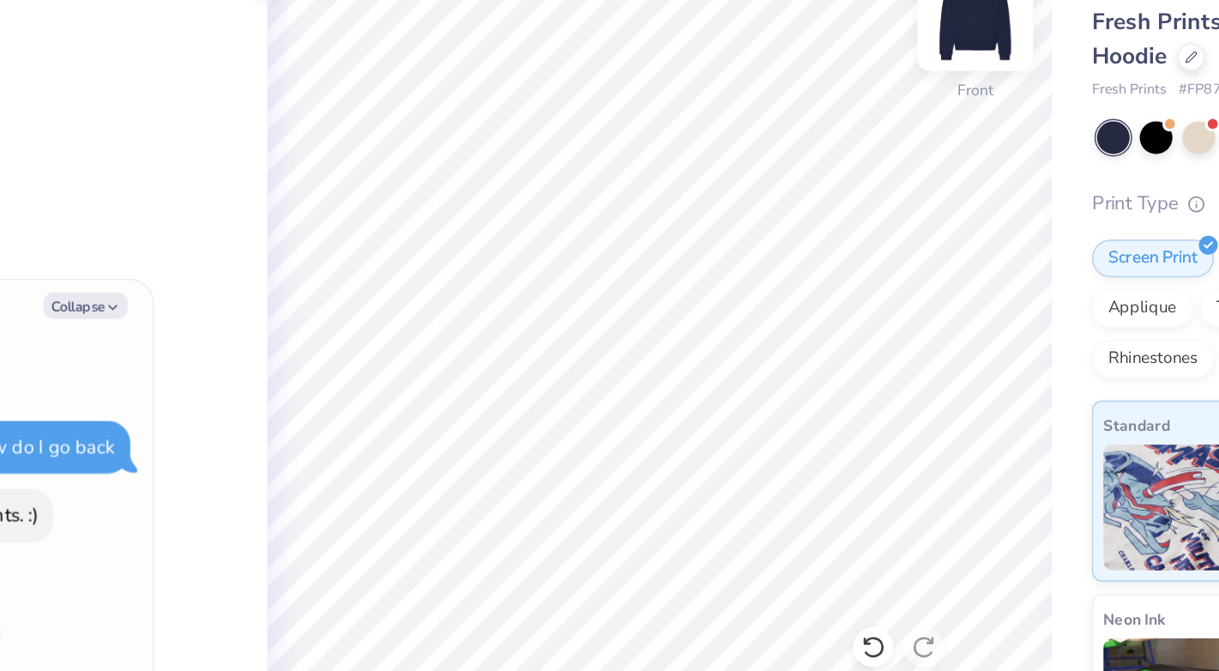
type textarea "x"
